Goal: Book appointment/travel/reservation

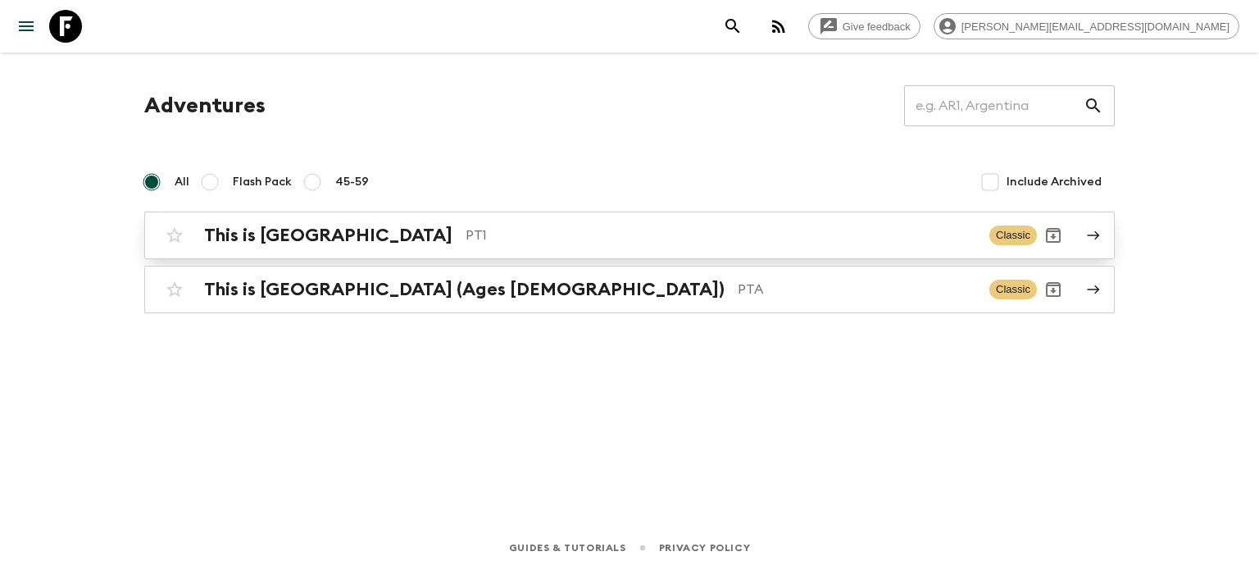
click at [465, 232] on p "PT1" at bounding box center [720, 235] width 511 height 20
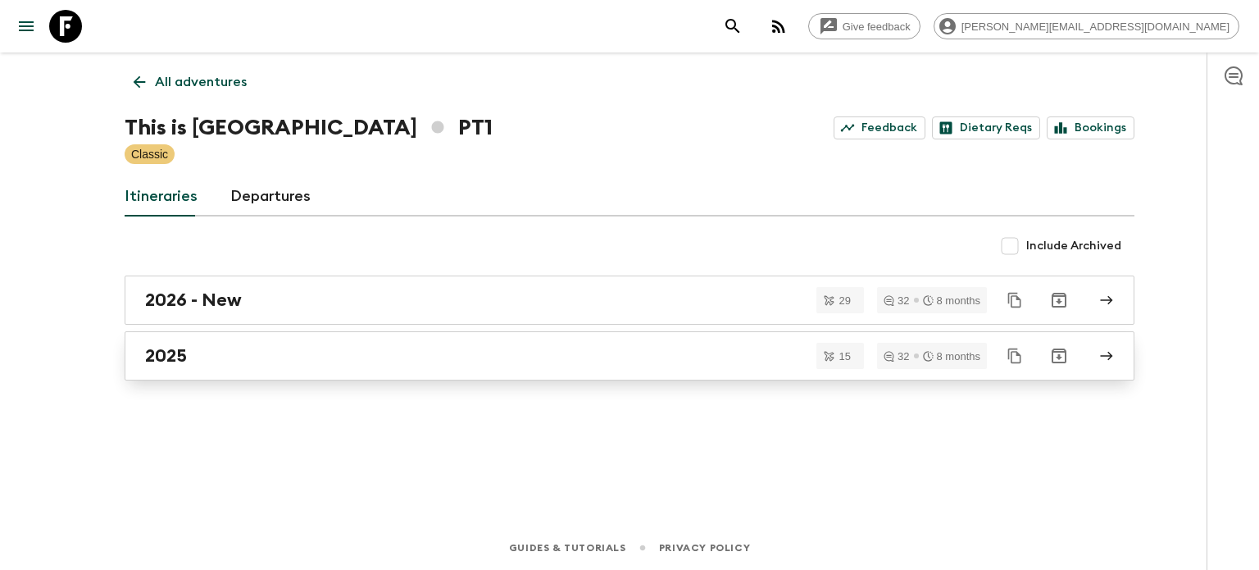
click at [316, 357] on div "2025" at bounding box center [613, 355] width 937 height 21
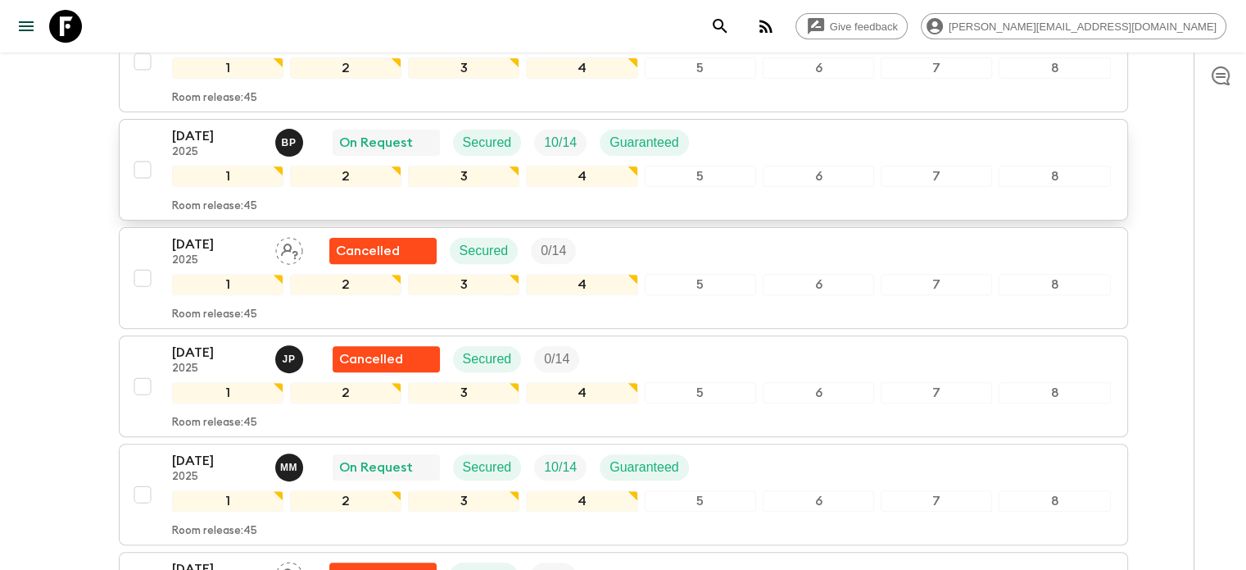
scroll to position [521, 0]
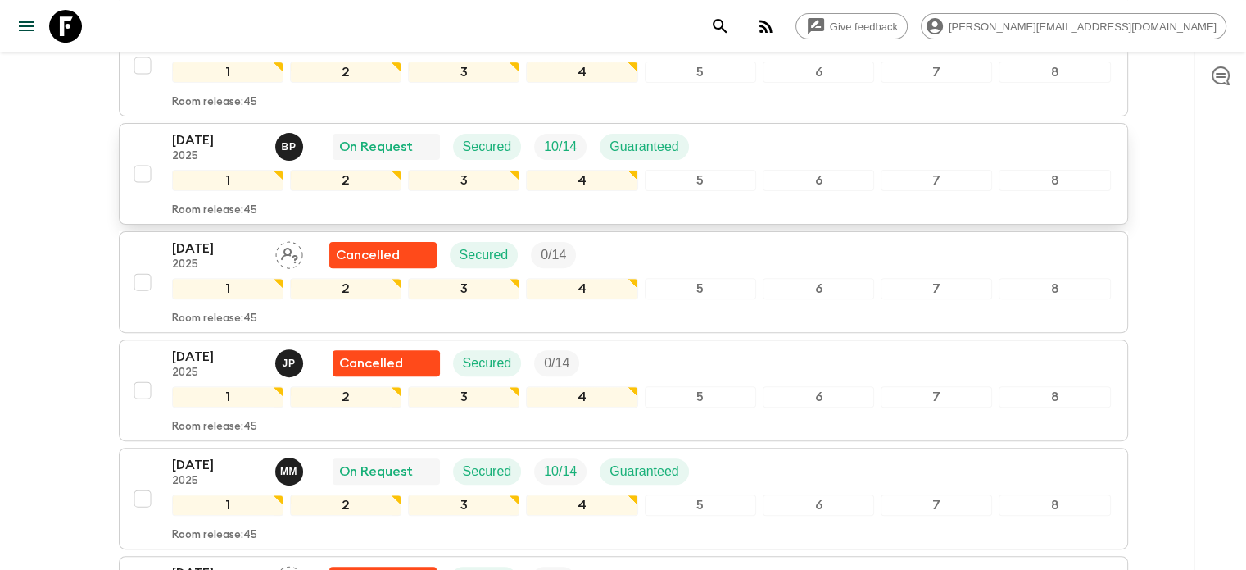
click at [719, 183] on div "5" at bounding box center [700, 180] width 111 height 21
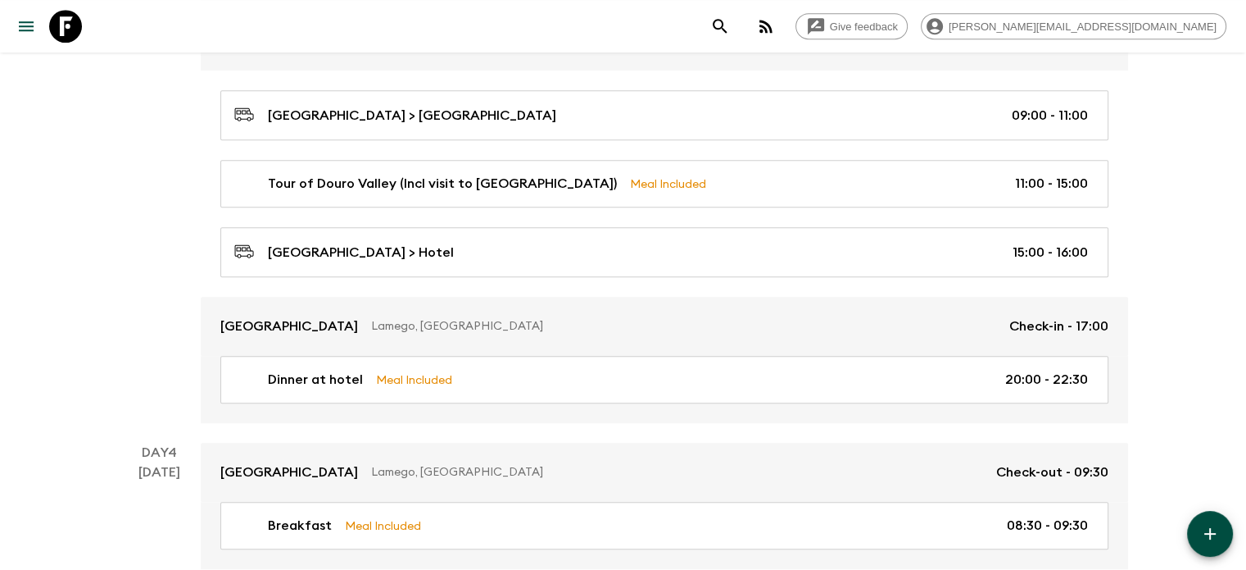
scroll to position [819, 0]
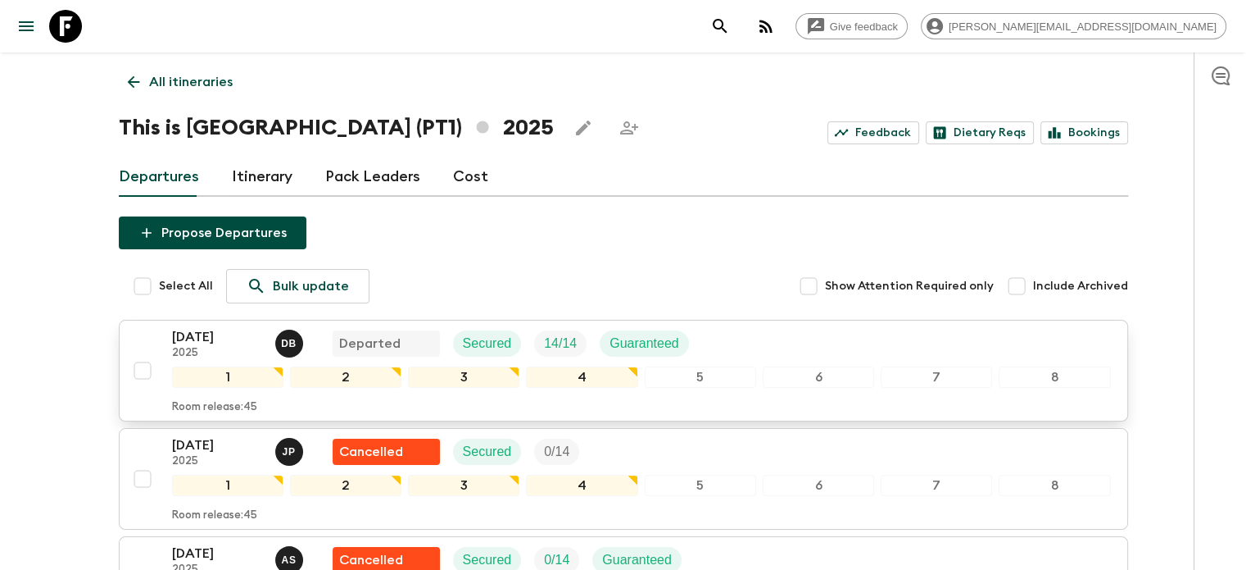
click at [847, 361] on div "[DATE] 2025 D B Departed Secured 14 / 14 Guaranteed 1 2 3 4 5 6 7 8 Room releas…" at bounding box center [641, 370] width 939 height 87
click at [720, 372] on div "5" at bounding box center [700, 376] width 111 height 21
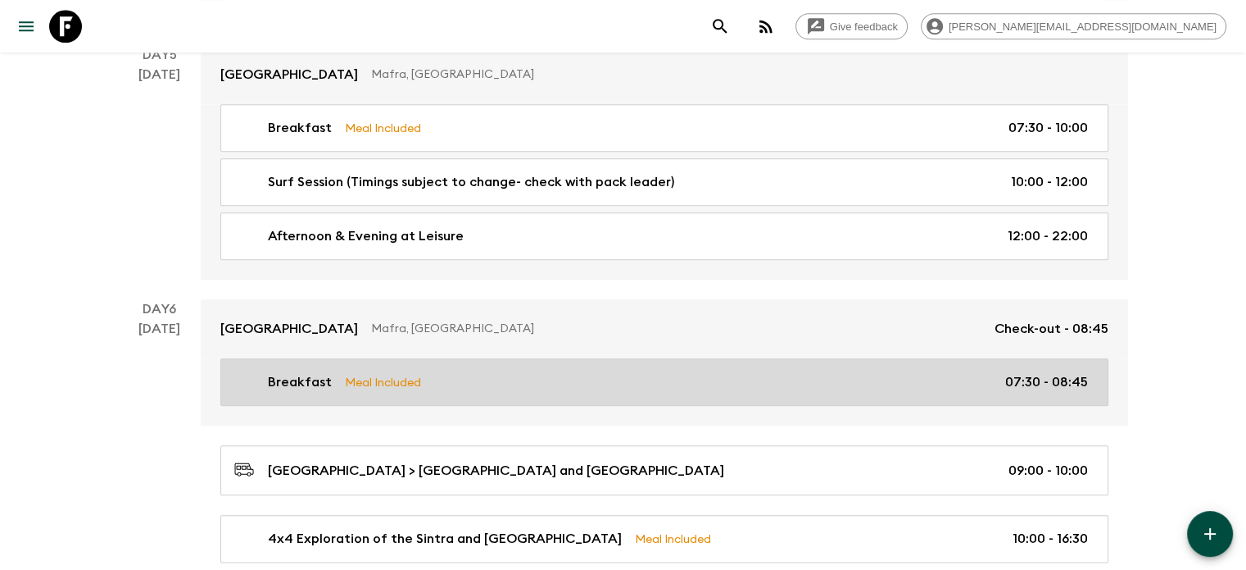
scroll to position [1885, 0]
